Goal: Information Seeking & Learning: Learn about a topic

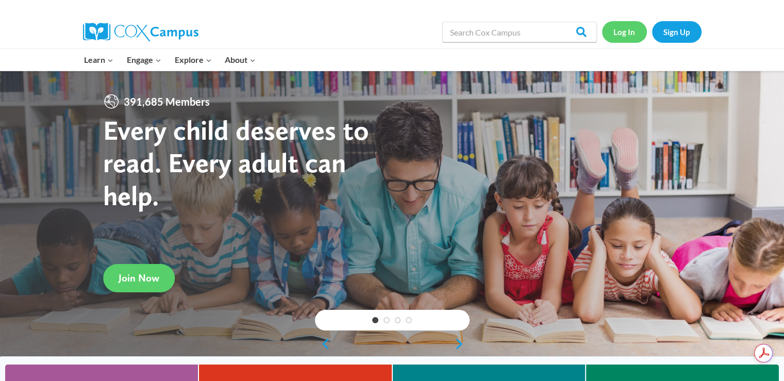
click at [633, 36] on link "Log In" at bounding box center [624, 31] width 45 height 21
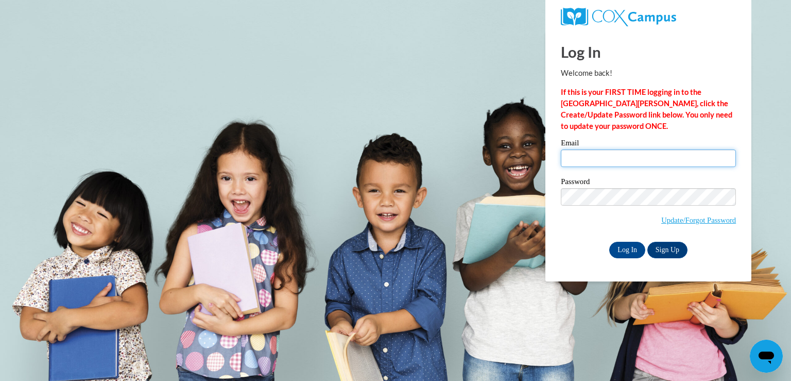
click at [595, 155] on input "Email" at bounding box center [648, 158] width 175 height 18
type input "jackie.ronning@mt.gov"
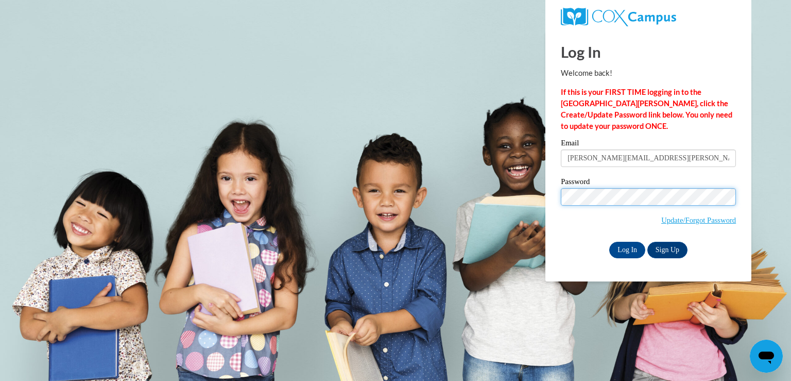
click at [556, 200] on div "Please enter your email! Please enter your password! Email jackie.ronning@mt.go…" at bounding box center [648, 198] width 191 height 118
click at [609, 242] on input "Log In" at bounding box center [627, 250] width 36 height 16
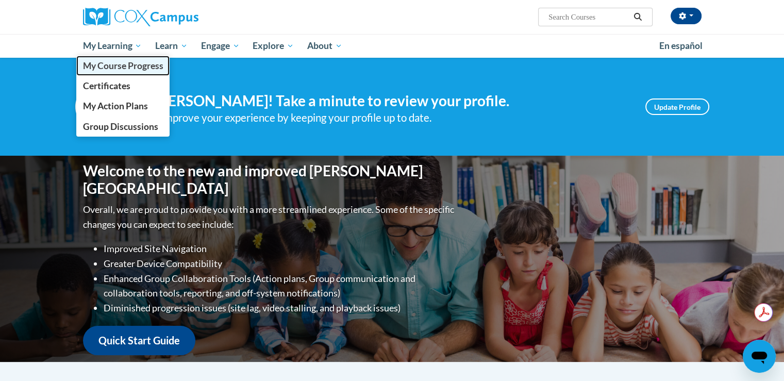
click at [114, 65] on span "My Course Progress" at bounding box center [122, 65] width 80 height 11
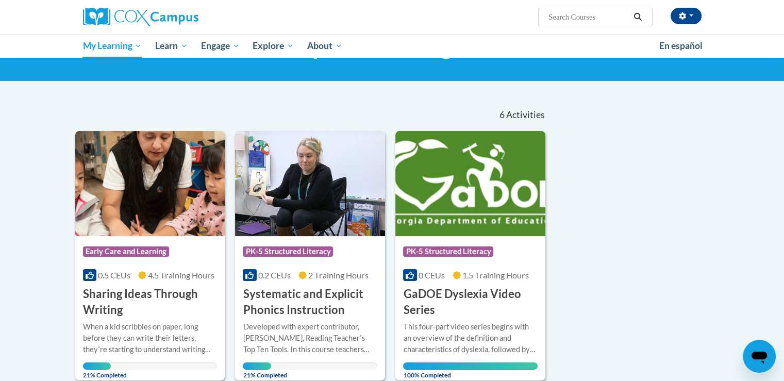
scroll to position [155, 0]
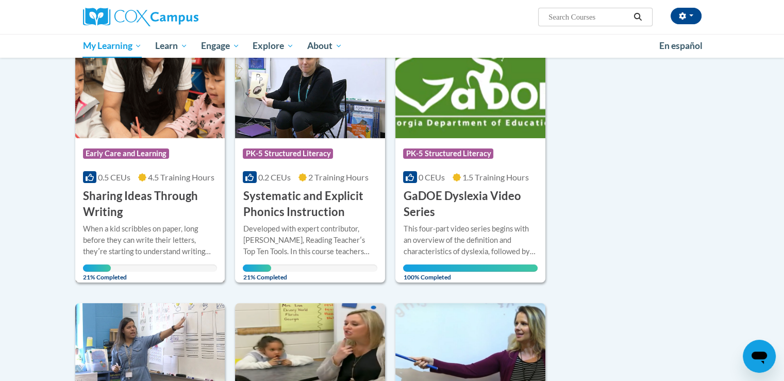
click at [130, 229] on div "When a kid scribbles on paper, long before they can write their letters, theyʹr…" at bounding box center [150, 240] width 134 height 34
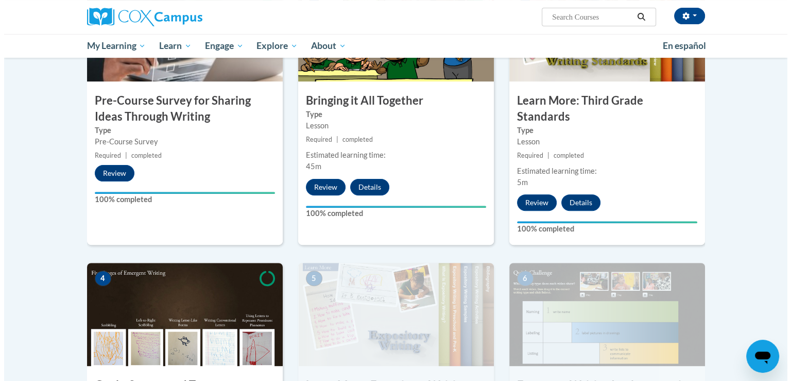
scroll to position [412, 0]
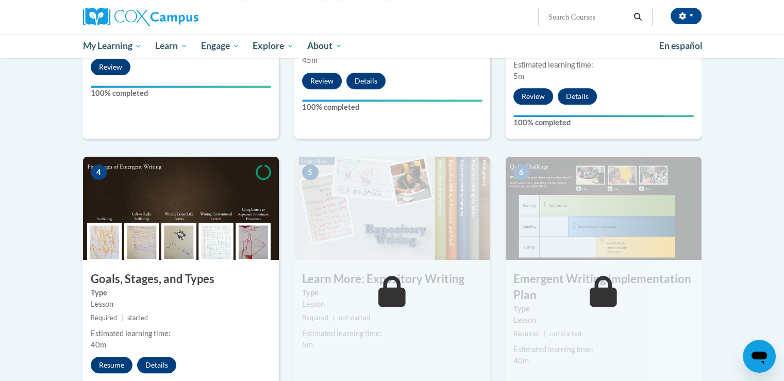
click at [208, 309] on div "4 Goals, Stages, and Types Type Lesson Required | started Estimated learning ti…" at bounding box center [181, 282] width 196 height 250
click at [114, 356] on button "Resume" at bounding box center [112, 364] width 42 height 16
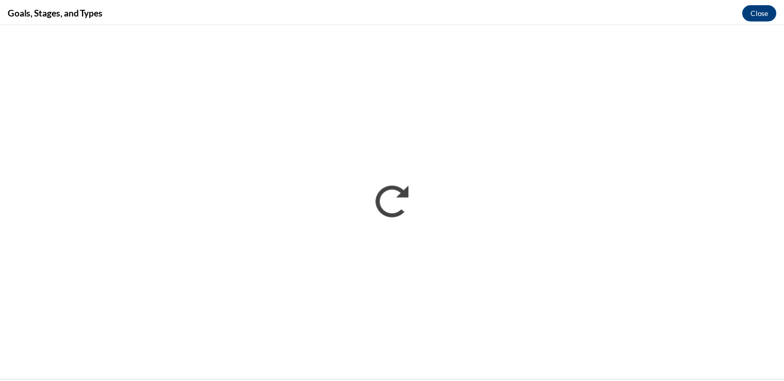
scroll to position [0, 0]
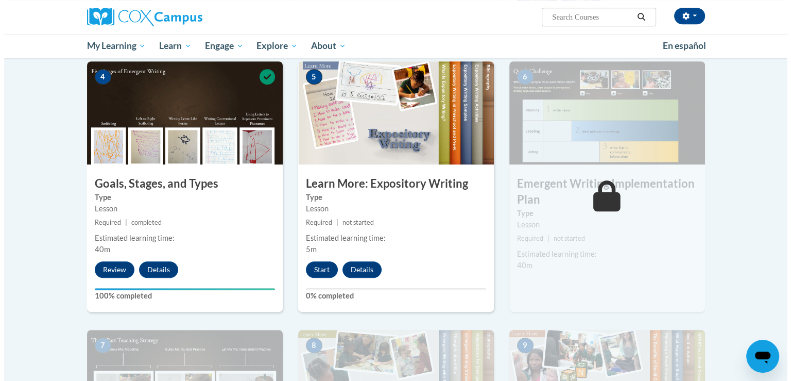
scroll to position [515, 0]
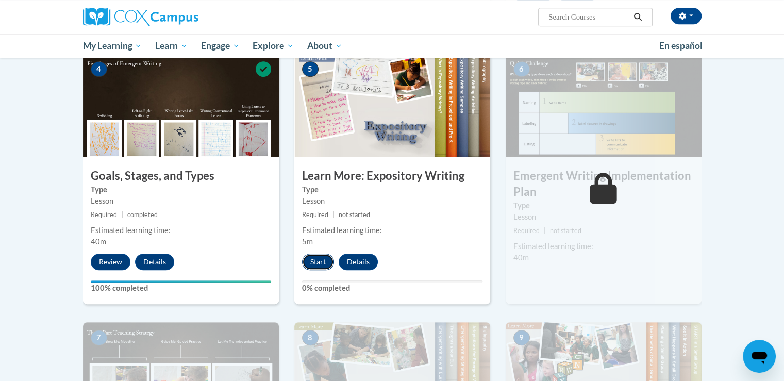
click at [319, 253] on button "Start" at bounding box center [318, 261] width 32 height 16
